Goal: Task Accomplishment & Management: Complete application form

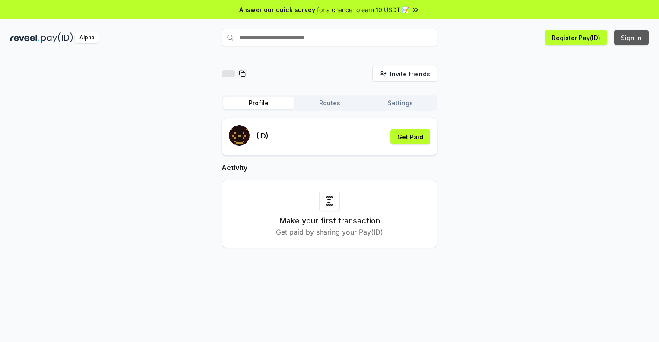
click at [632, 38] on button "Sign In" at bounding box center [631, 38] width 35 height 16
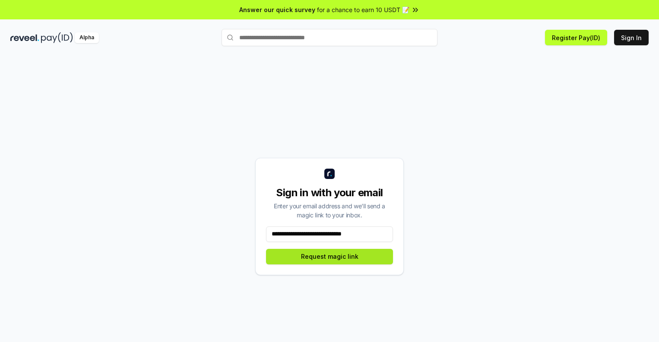
type input "**********"
click at [329, 256] on button "Request magic link" at bounding box center [329, 257] width 127 height 16
